Goal: Task Accomplishment & Management: Manage account settings

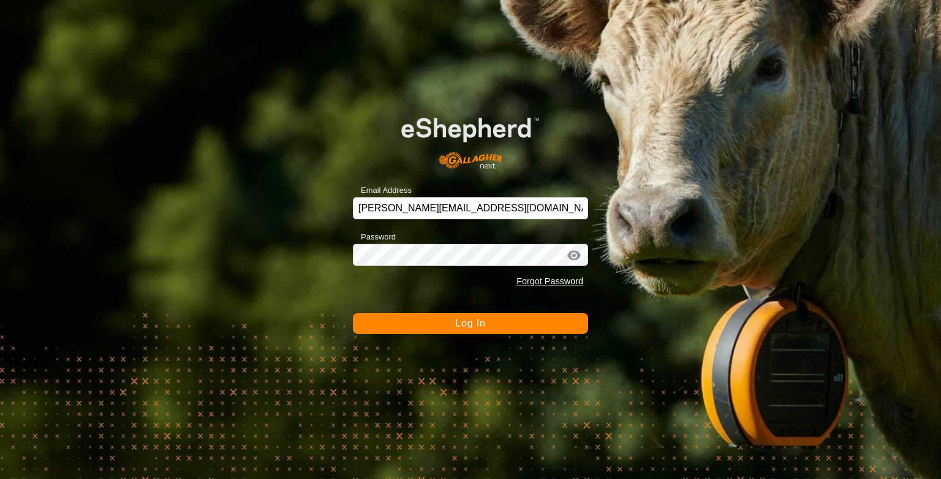
click at [455, 324] on span "Log In" at bounding box center [470, 323] width 30 height 10
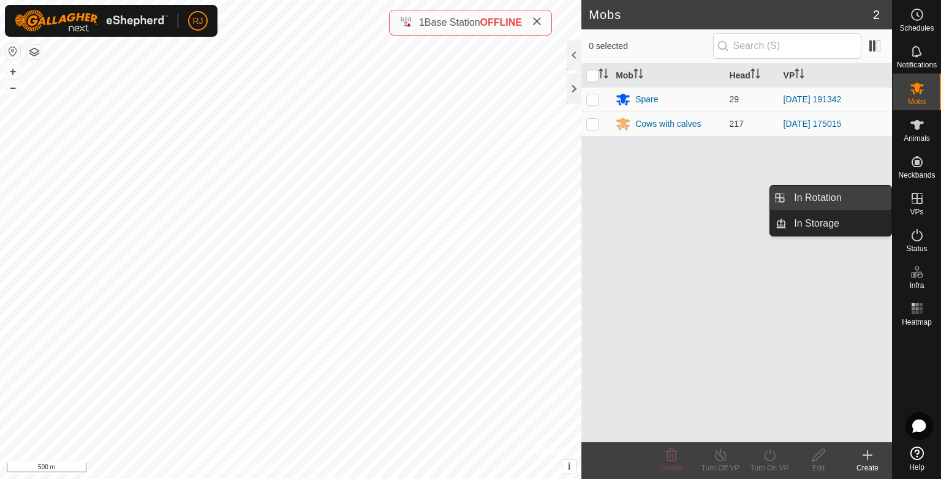
click at [818, 201] on link "In Rotation" at bounding box center [838, 198] width 105 height 25
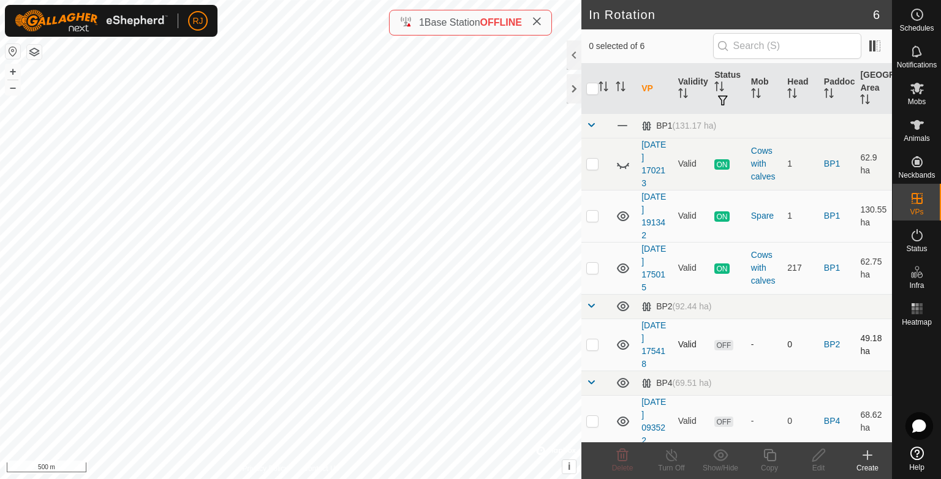
scroll to position [56, 0]
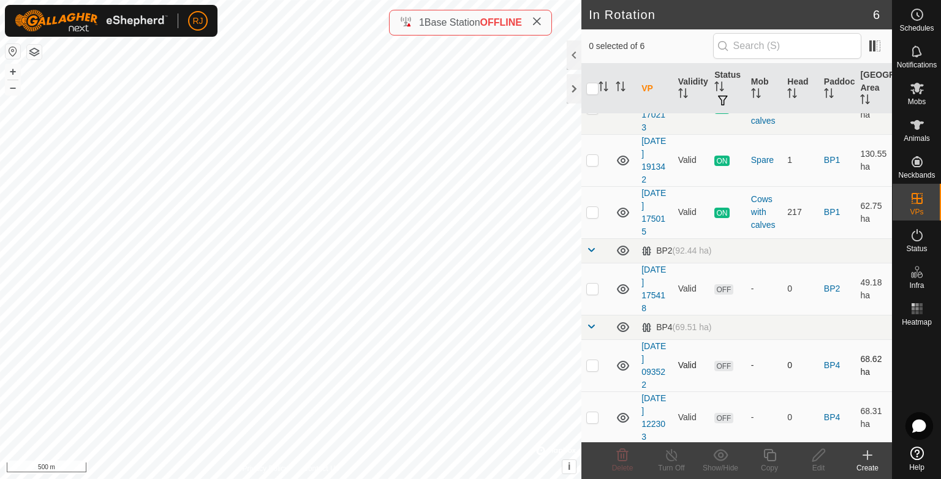
click at [625, 364] on icon at bounding box center [623, 365] width 15 height 15
click at [622, 417] on icon at bounding box center [623, 418] width 12 height 10
click at [622, 417] on icon at bounding box center [623, 417] width 15 height 15
click at [619, 250] on icon at bounding box center [623, 250] width 15 height 15
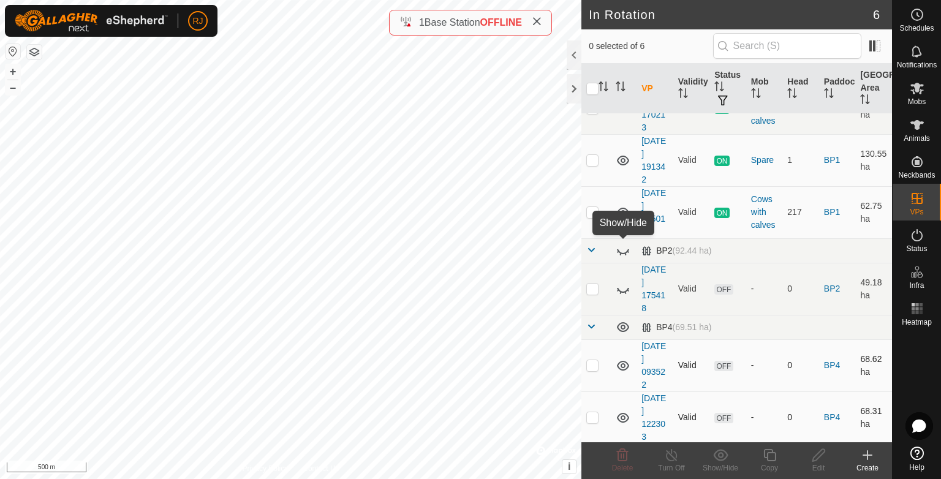
click at [619, 250] on icon at bounding box center [623, 250] width 15 height 15
click at [622, 285] on icon at bounding box center [623, 289] width 15 height 15
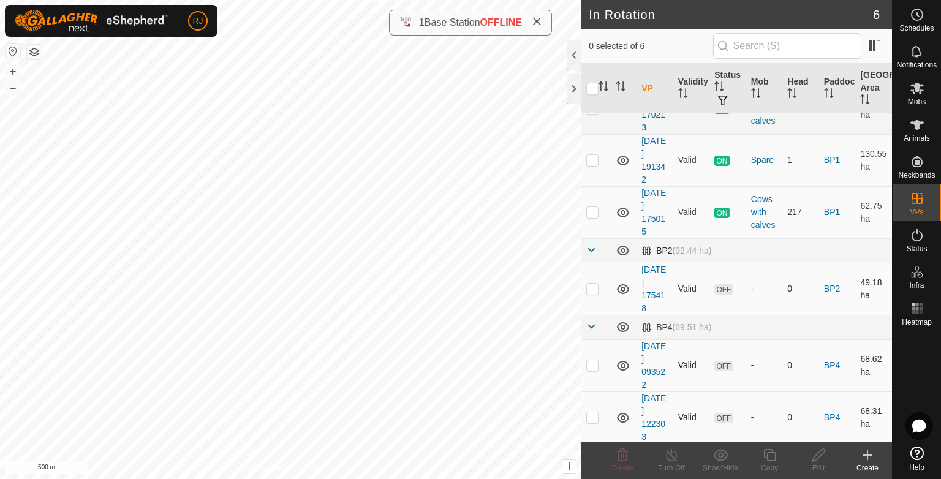
click at [593, 288] on p-checkbox at bounding box center [592, 289] width 12 height 10
click at [622, 461] on icon at bounding box center [623, 455] width 12 height 12
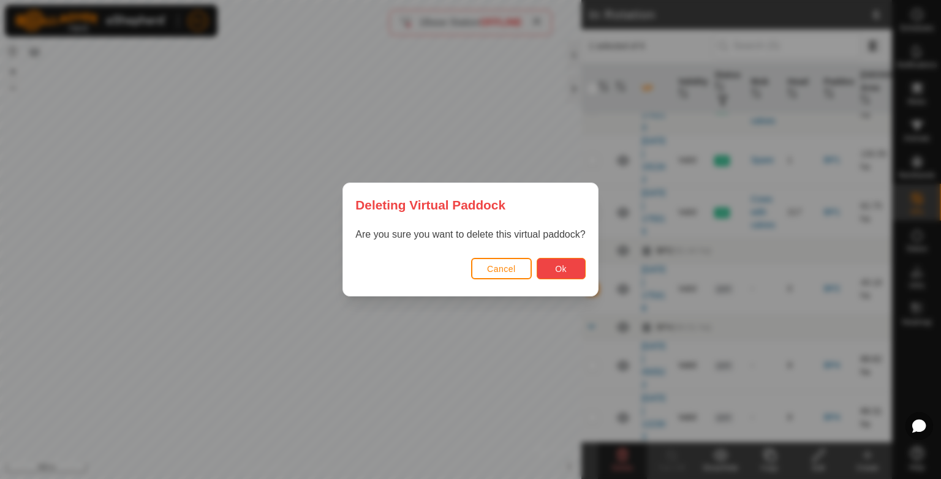
click at [567, 267] on button "Ok" at bounding box center [561, 268] width 49 height 21
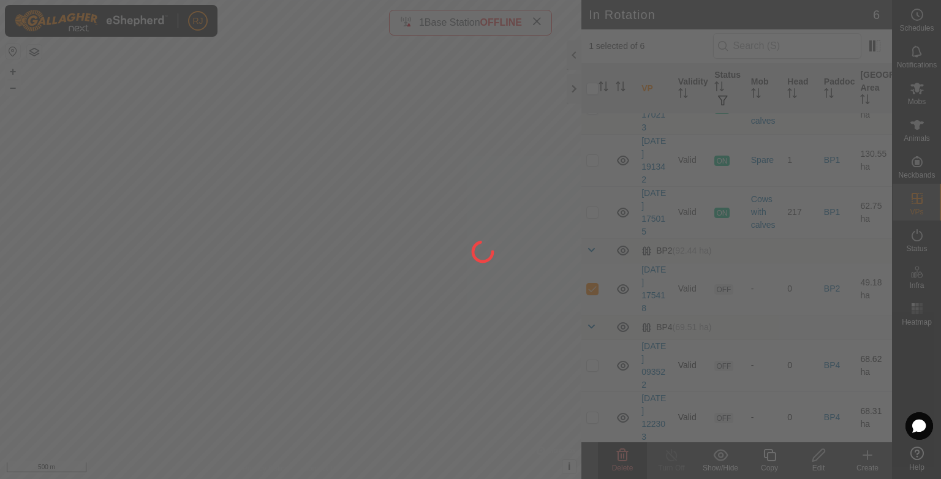
checkbox input "false"
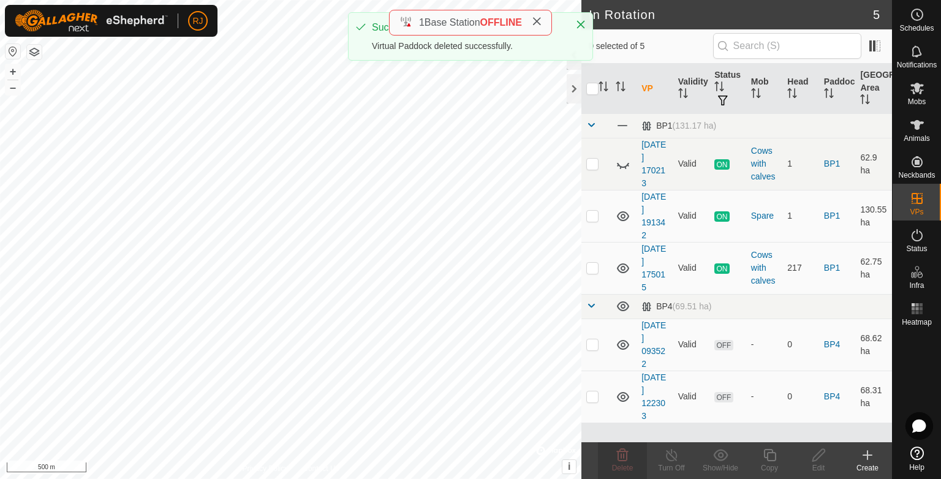
scroll to position [0, 0]
click at [590, 396] on p-checkbox at bounding box center [592, 396] width 12 height 10
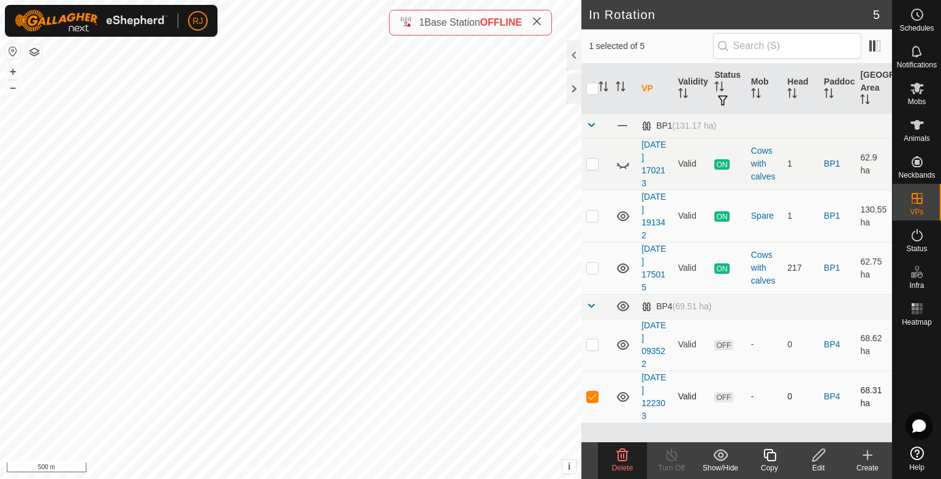
click at [590, 396] on p-checkbox at bounding box center [592, 396] width 12 height 10
checkbox input "false"
click at [624, 395] on icon at bounding box center [623, 397] width 15 height 15
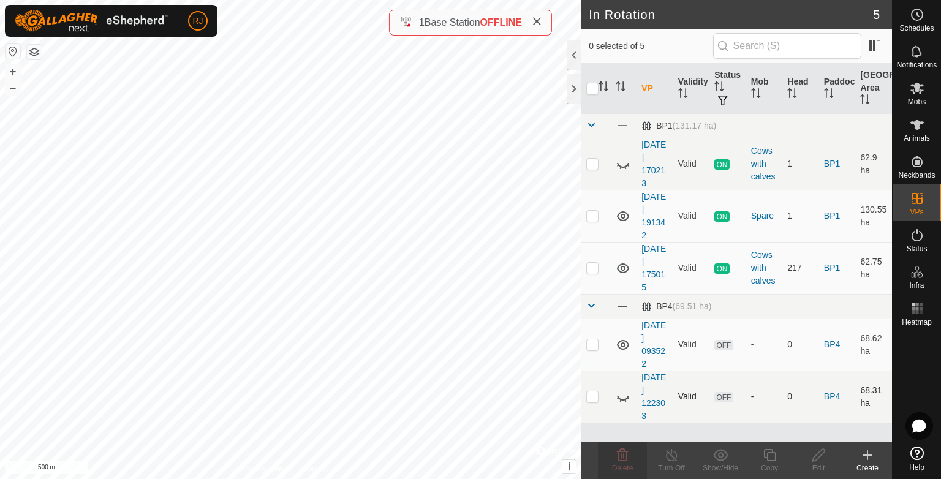
click at [624, 395] on icon at bounding box center [623, 397] width 15 height 15
drag, startPoint x: 600, startPoint y: 280, endPoint x: 594, endPoint y: 305, distance: 25.8
click at [594, 305] on tbody "BP1 (131.17 ha) [DATE] 170213 Valid ON Cows with calves 1 BP1 62.9 ha [DATE] 19…" at bounding box center [736, 267] width 311 height 309
click at [623, 215] on icon at bounding box center [623, 216] width 15 height 15
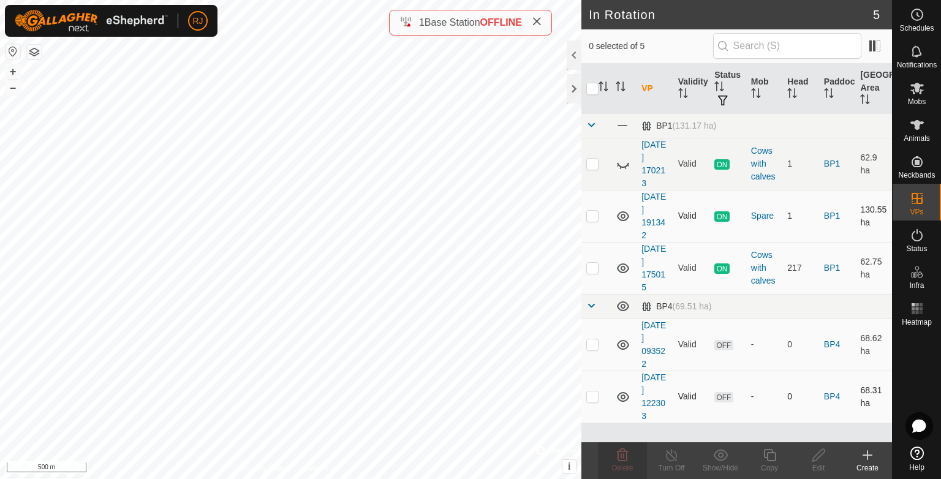
click at [623, 215] on icon at bounding box center [623, 216] width 15 height 15
drag, startPoint x: 707, startPoint y: 233, endPoint x: 648, endPoint y: 241, distance: 59.3
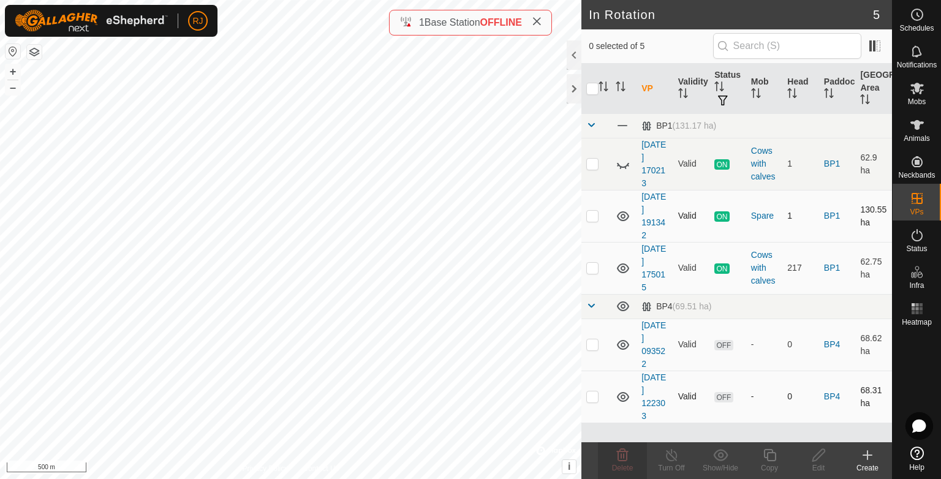
click at [648, 241] on tr "[DATE] 191342 Valid ON Spare 1 BP1 130.55 ha" at bounding box center [736, 216] width 311 height 52
drag, startPoint x: 648, startPoint y: 241, endPoint x: 607, endPoint y: 232, distance: 42.1
click at [607, 232] on td at bounding box center [595, 216] width 29 height 52
click at [589, 214] on p-checkbox at bounding box center [592, 216] width 12 height 10
checkbox input "false"
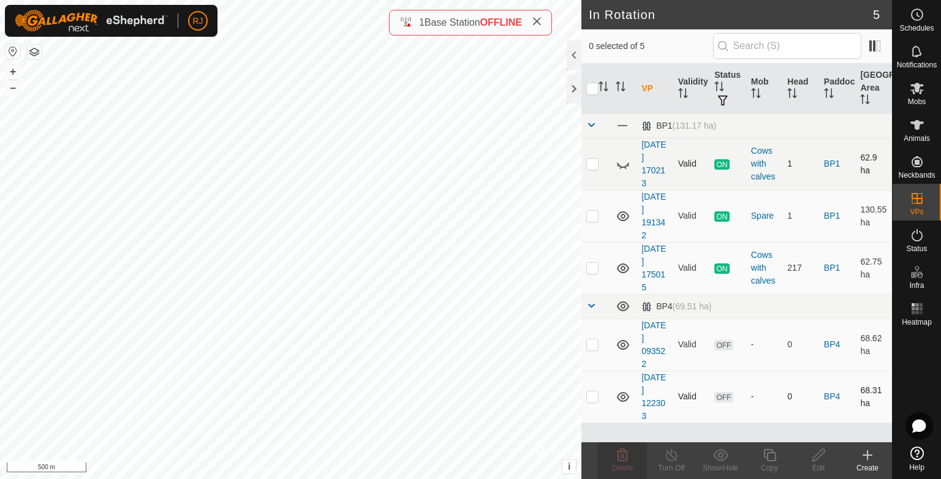
click at [589, 165] on p-checkbox at bounding box center [592, 164] width 12 height 10
click at [593, 165] on p-checkbox at bounding box center [592, 164] width 12 height 10
click at [621, 165] on icon at bounding box center [623, 165] width 12 height 5
click at [590, 165] on p-checkbox at bounding box center [592, 164] width 12 height 10
checkbox input "true"
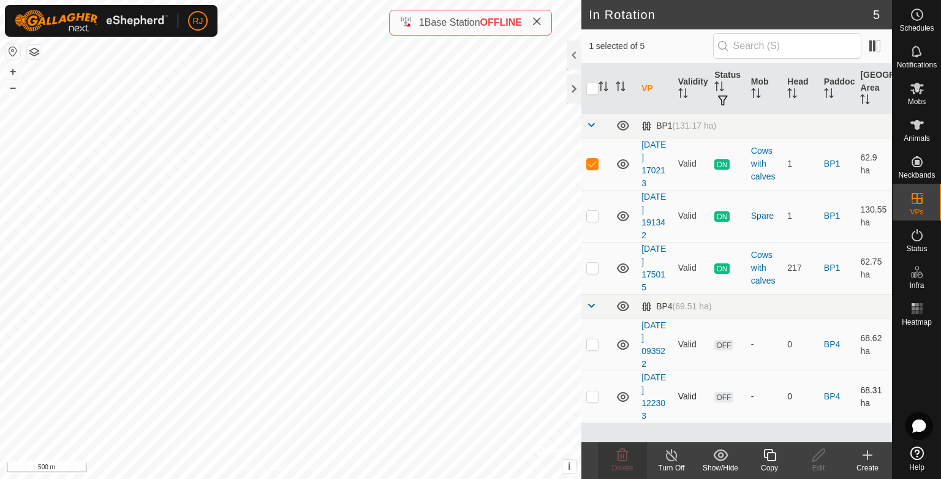
click at [671, 459] on icon at bounding box center [671, 455] width 15 height 15
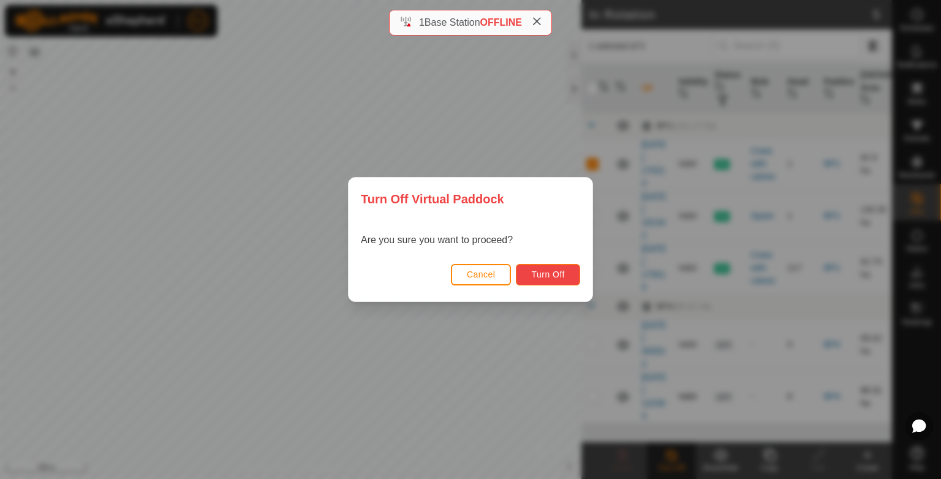
click at [546, 273] on span "Turn Off" at bounding box center [548, 275] width 34 height 10
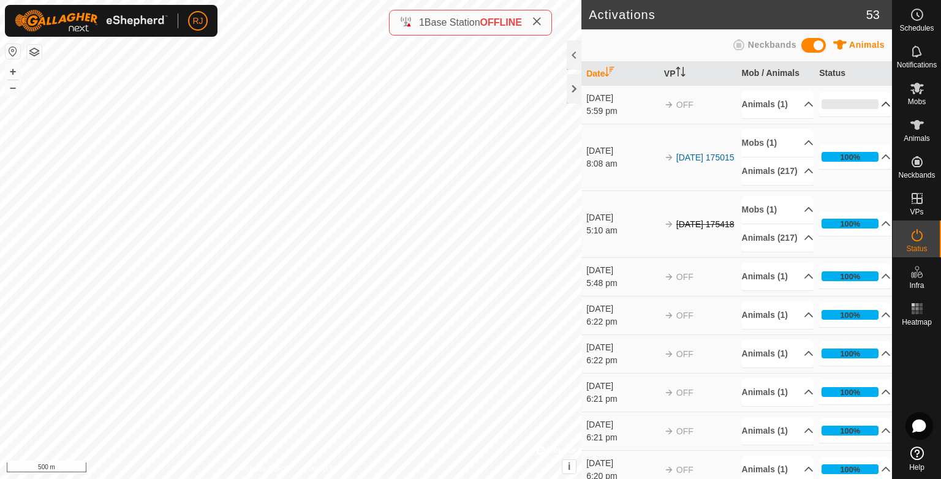
click at [868, 104] on p-accordion-header "0%" at bounding box center [855, 104] width 72 height 25
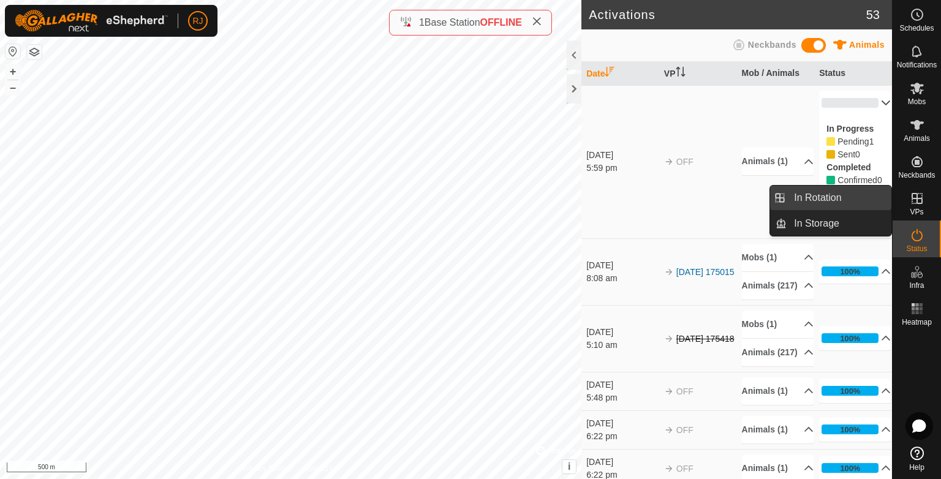
click at [826, 197] on link "In Rotation" at bounding box center [838, 198] width 105 height 25
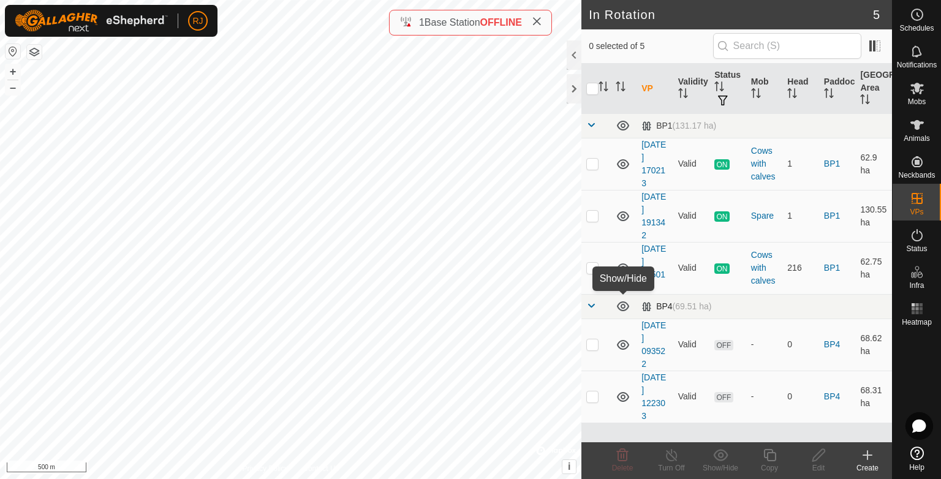
click at [622, 306] on icon at bounding box center [623, 306] width 15 height 15
